Goal: Task Accomplishment & Management: Complete application form

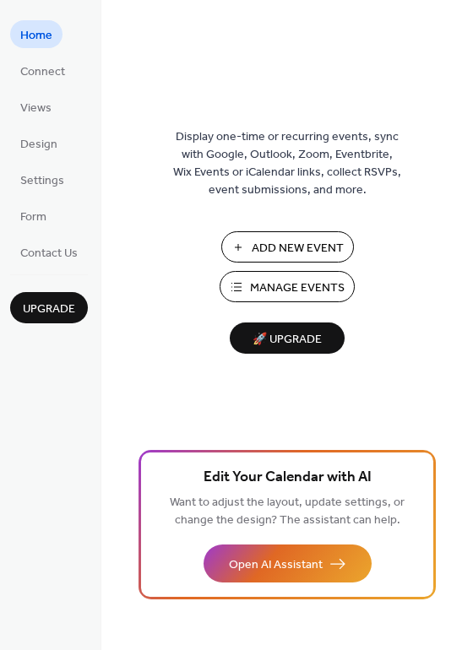
click at [313, 253] on span "Add New Event" at bounding box center [297, 249] width 92 height 18
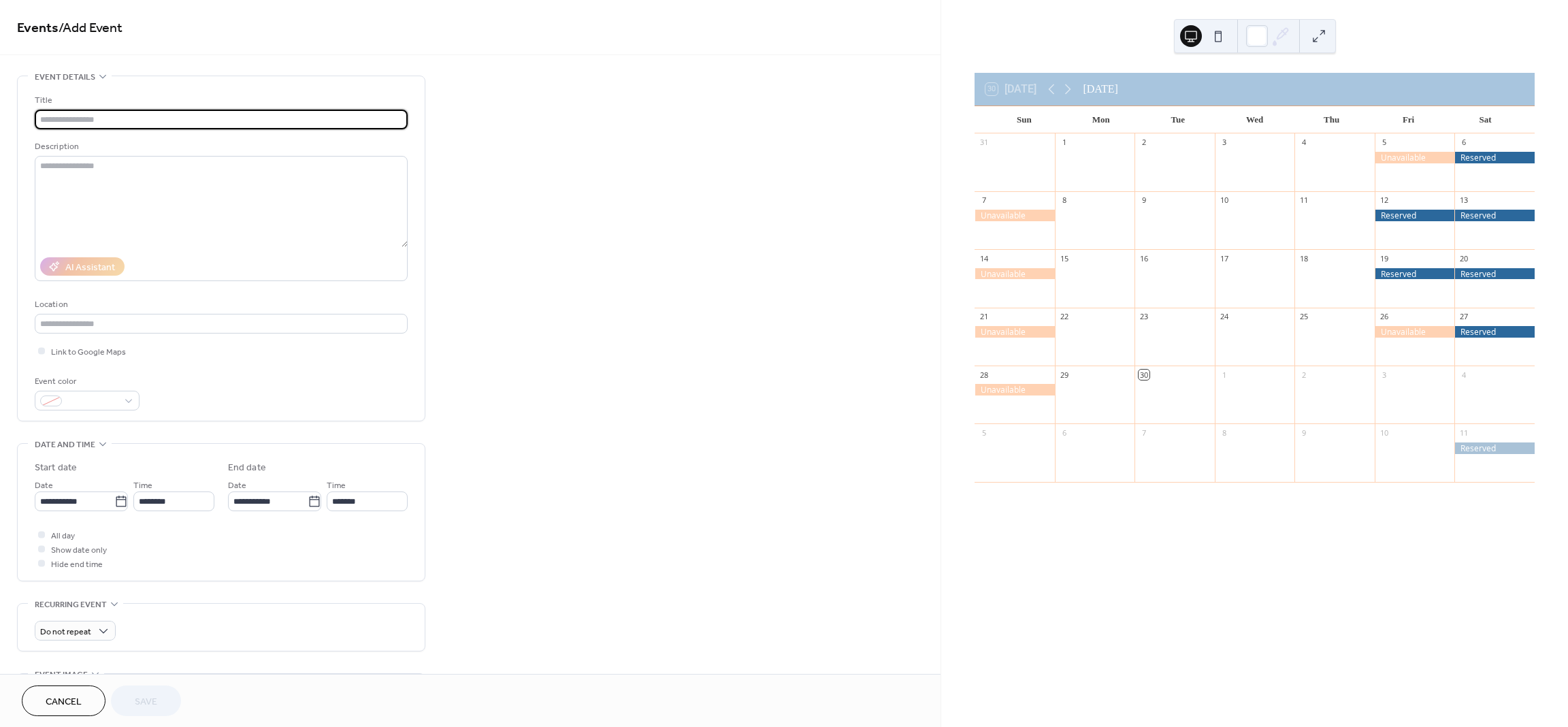
click at [137, 113] on input "text" at bounding box center [221, 119] width 373 height 19
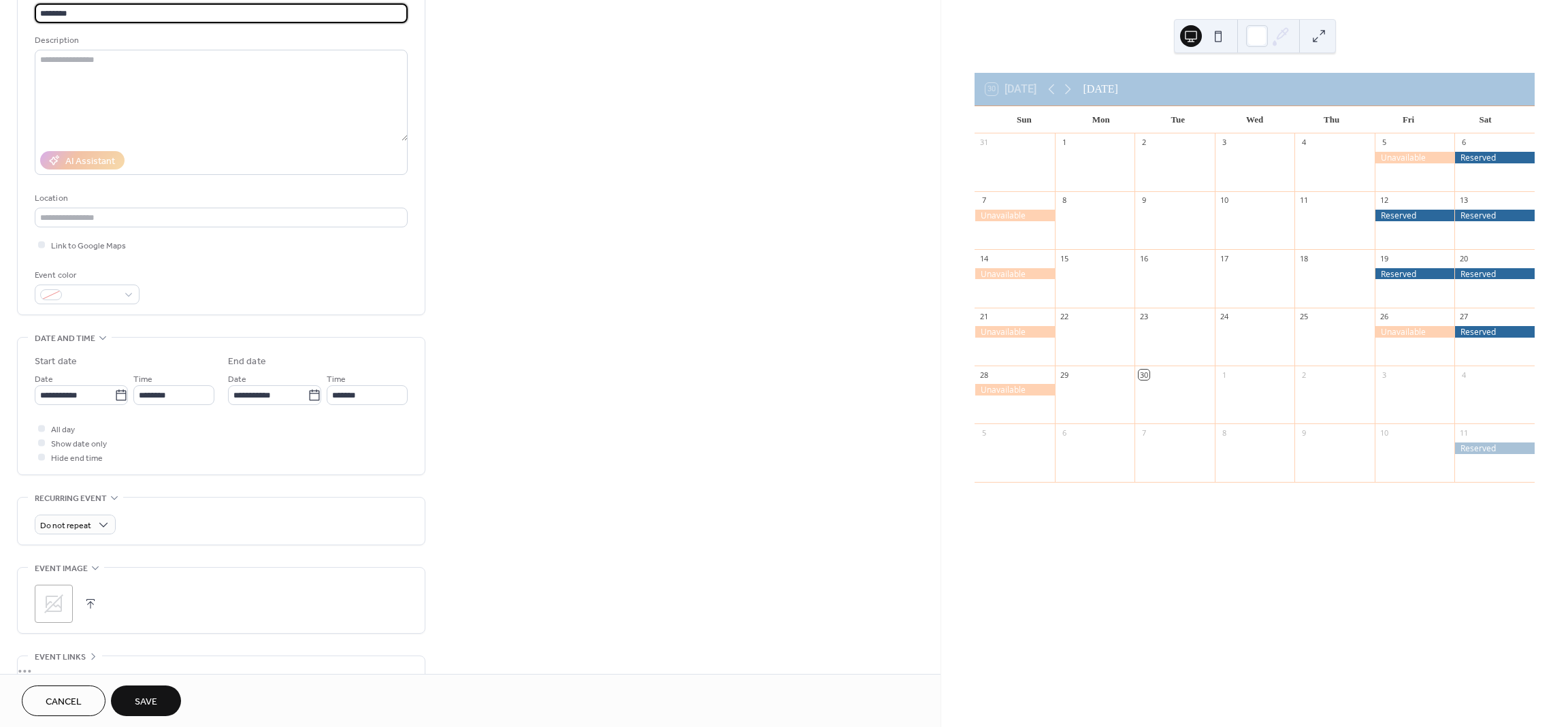
scroll to position [136, 0]
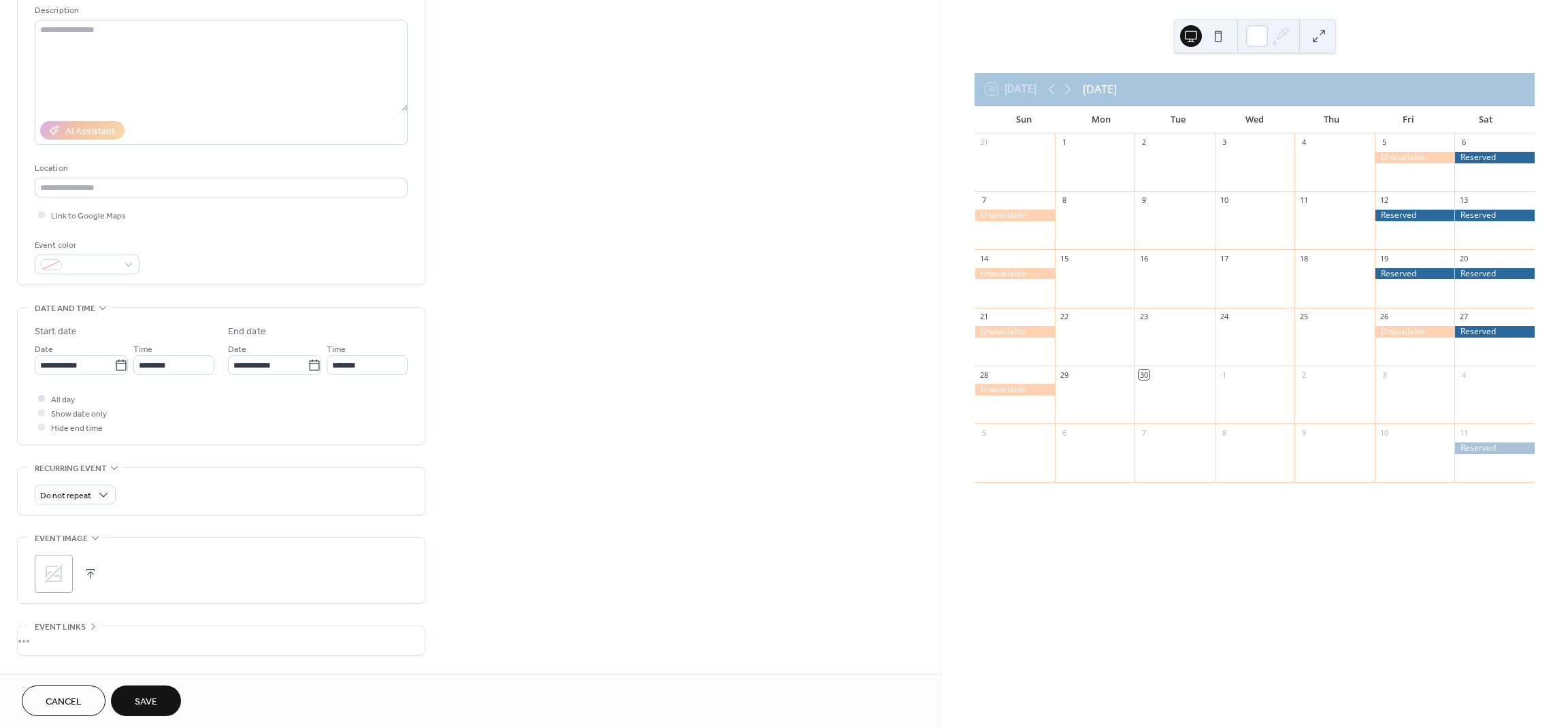
type input "********"
click at [58, 396] on span "All day" at bounding box center [63, 400] width 24 height 15
click at [115, 364] on icon at bounding box center [120, 366] width 10 height 11
click at [113, 364] on input "**********" at bounding box center [74, 365] width 80 height 19
click at [186, 407] on span "›" at bounding box center [189, 399] width 20 height 27
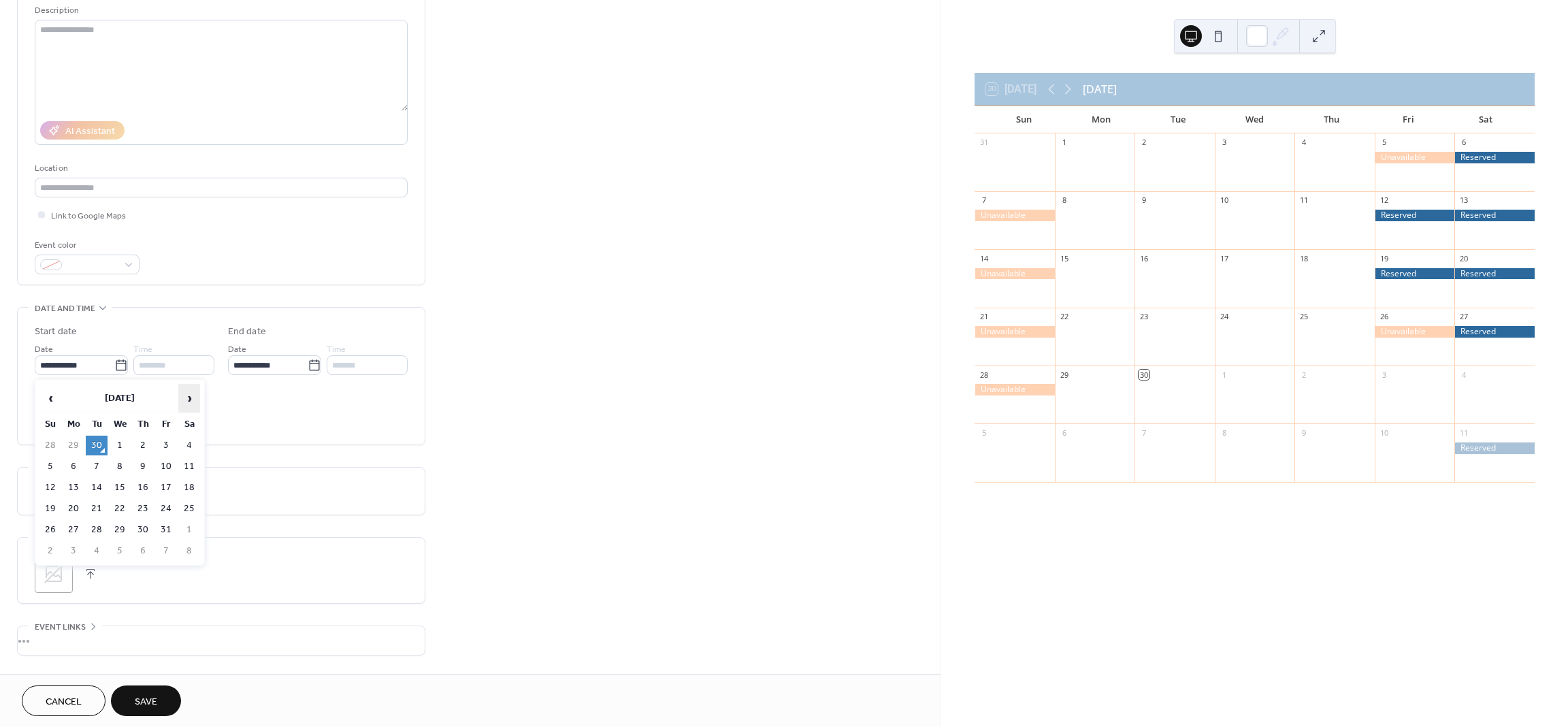
click at [186, 407] on span "›" at bounding box center [189, 399] width 20 height 27
click at [186, 411] on span "›" at bounding box center [189, 399] width 20 height 27
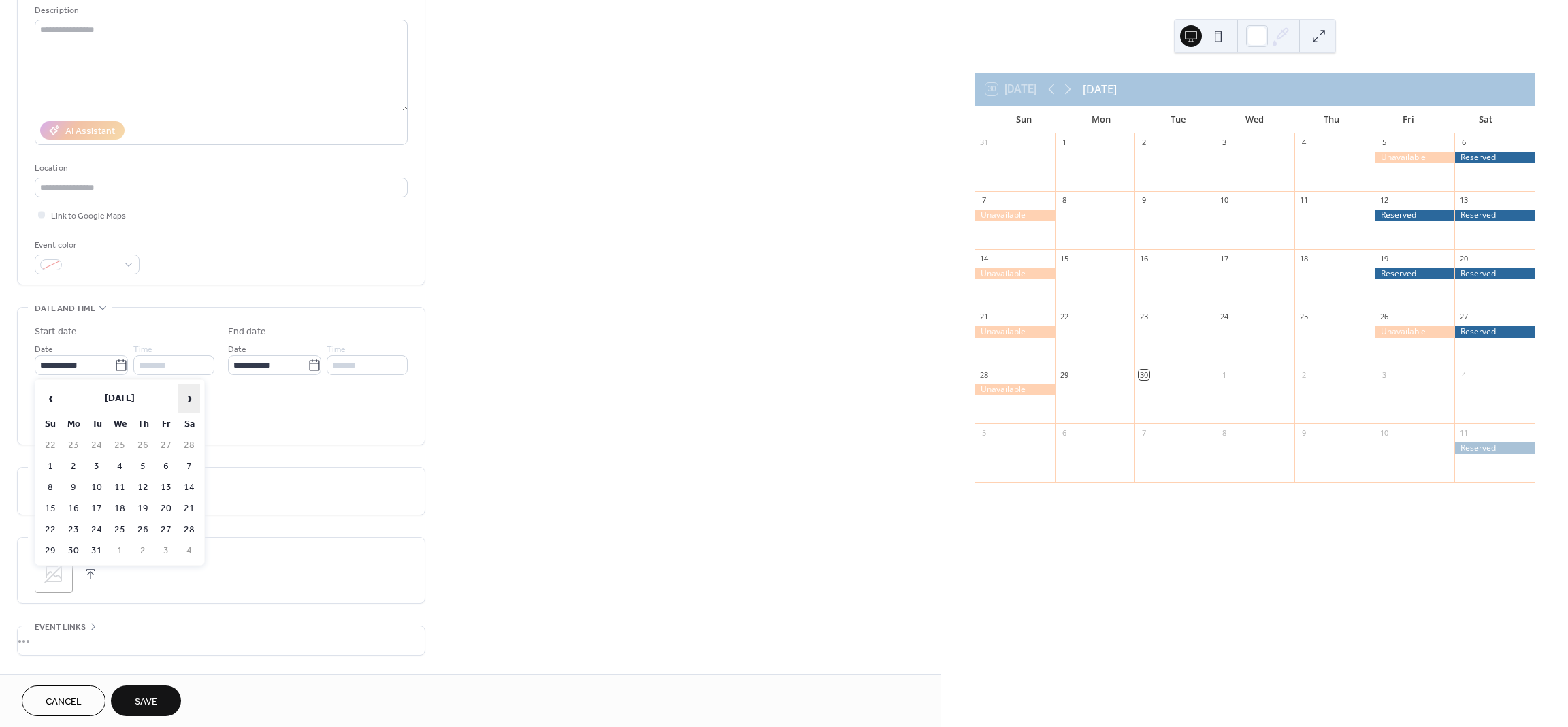
click at [186, 412] on span "›" at bounding box center [189, 399] width 20 height 27
click at [186, 412] on th "›" at bounding box center [189, 399] width 22 height 29
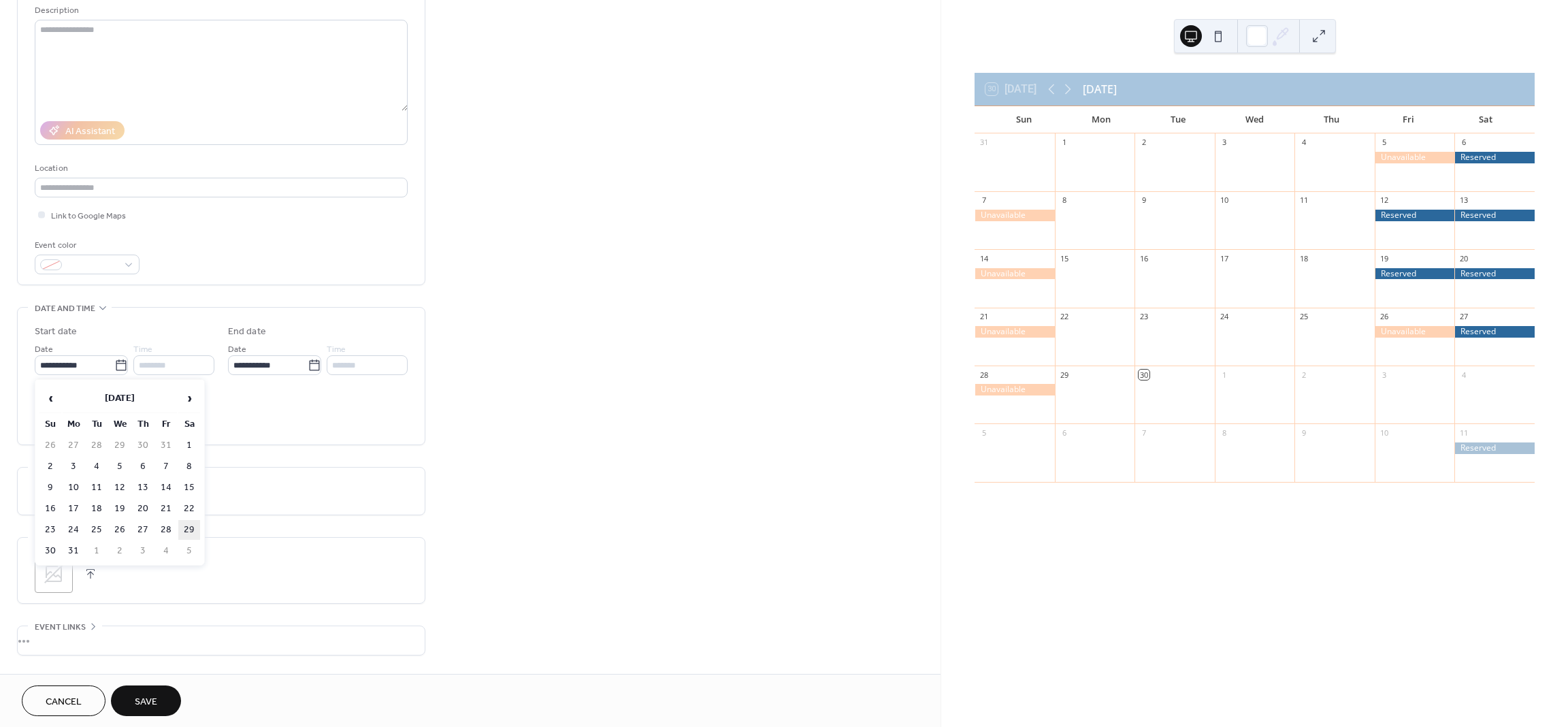
click at [197, 529] on td "29" at bounding box center [189, 530] width 22 height 19
type input "**********"
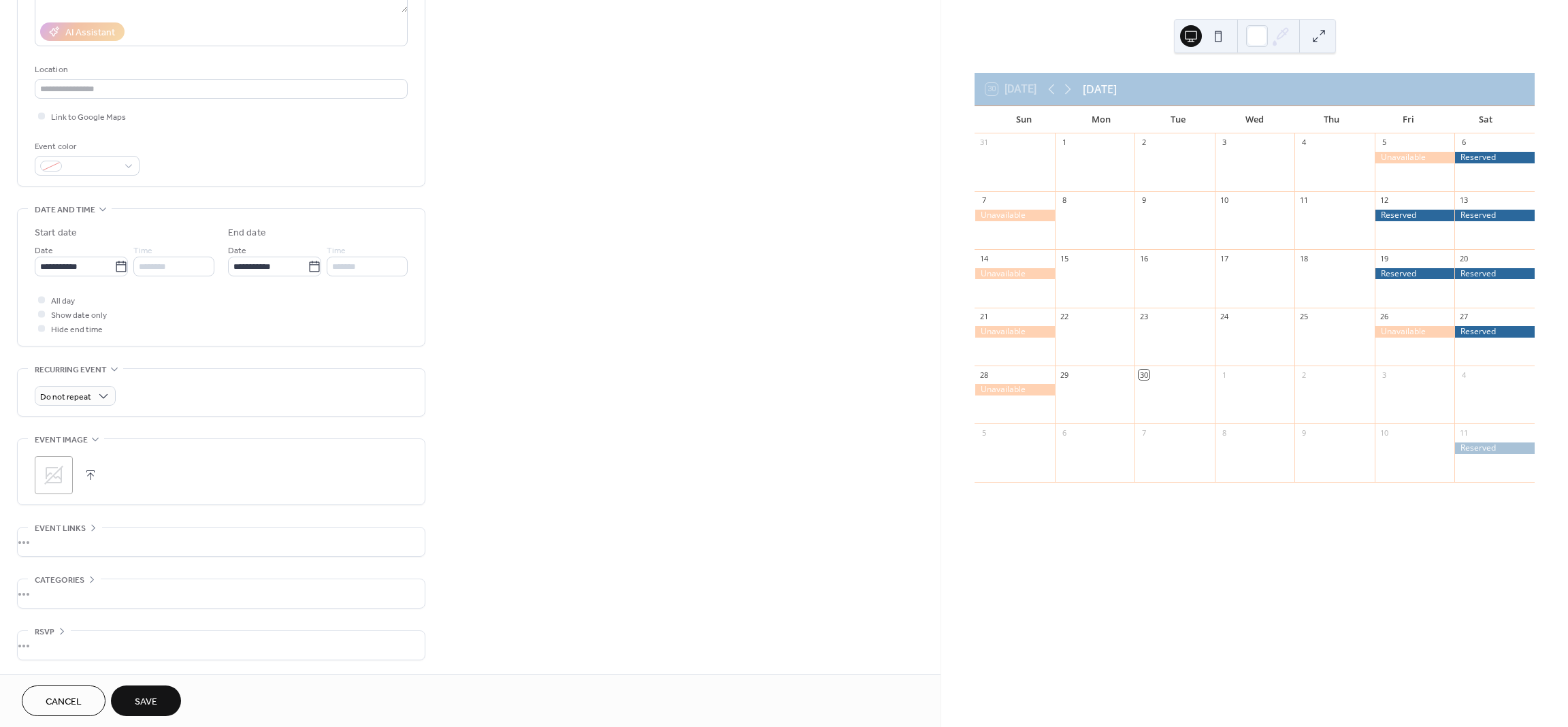
scroll to position [240, 0]
click at [140, 702] on span "Save" at bounding box center [146, 703] width 23 height 15
